Goal: Browse casually

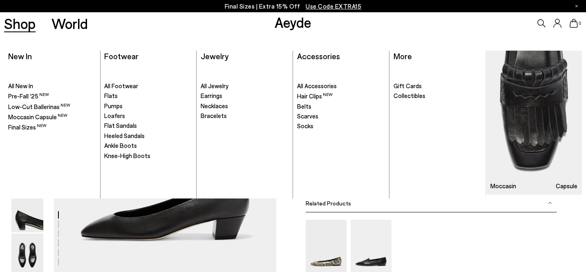
click at [11, 20] on link "Shop" at bounding box center [19, 23] width 31 height 14
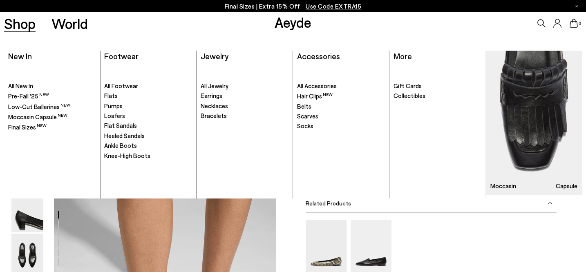
scroll to position [216, 0]
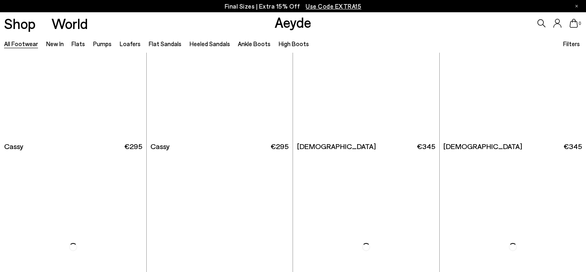
scroll to position [3680, 0]
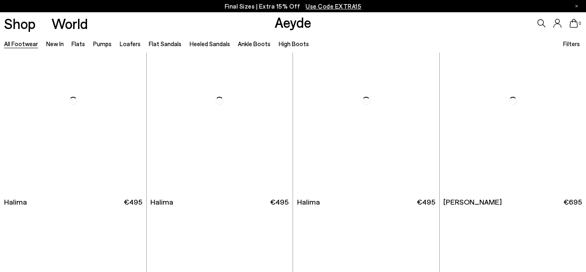
scroll to position [4901, 0]
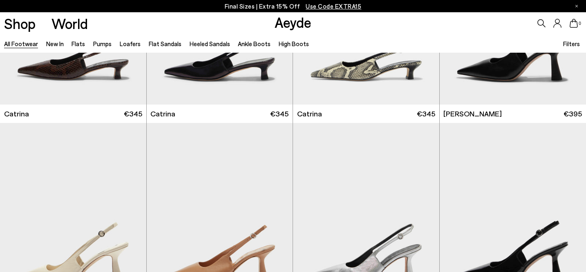
scroll to position [5589, 0]
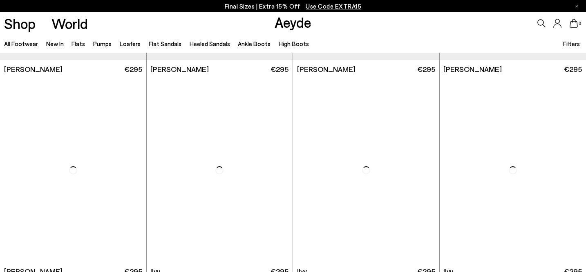
scroll to position [8779, 0]
